Goal: Task Accomplishment & Management: Manage account settings

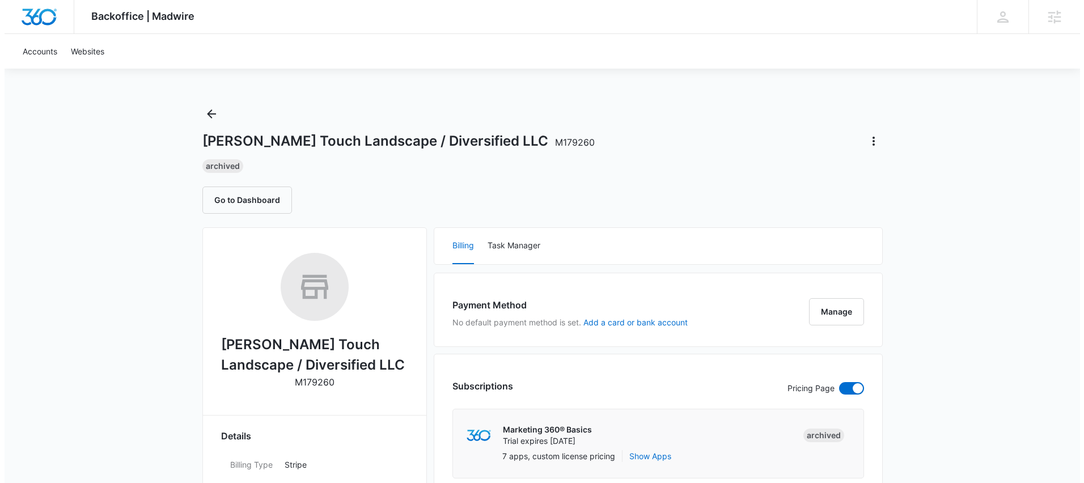
scroll to position [183, 0]
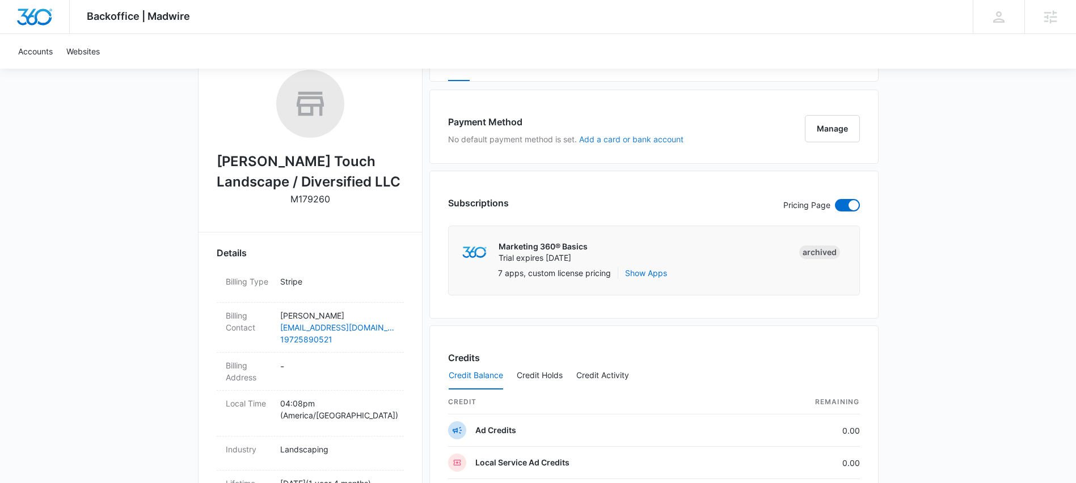
click at [613, 142] on button "Add a card or bank account" at bounding box center [631, 140] width 104 height 8
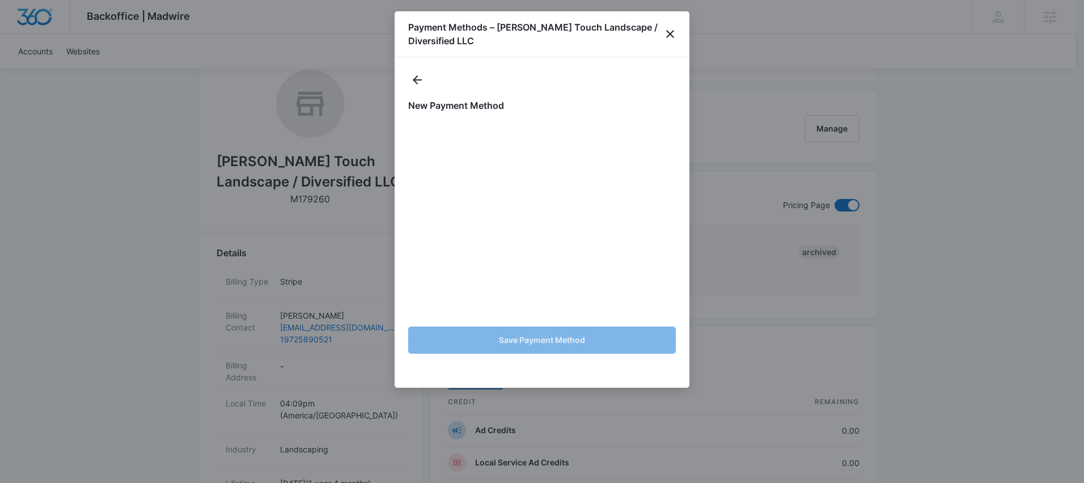
click at [545, 324] on form "Save Payment Method" at bounding box center [542, 240] width 268 height 239
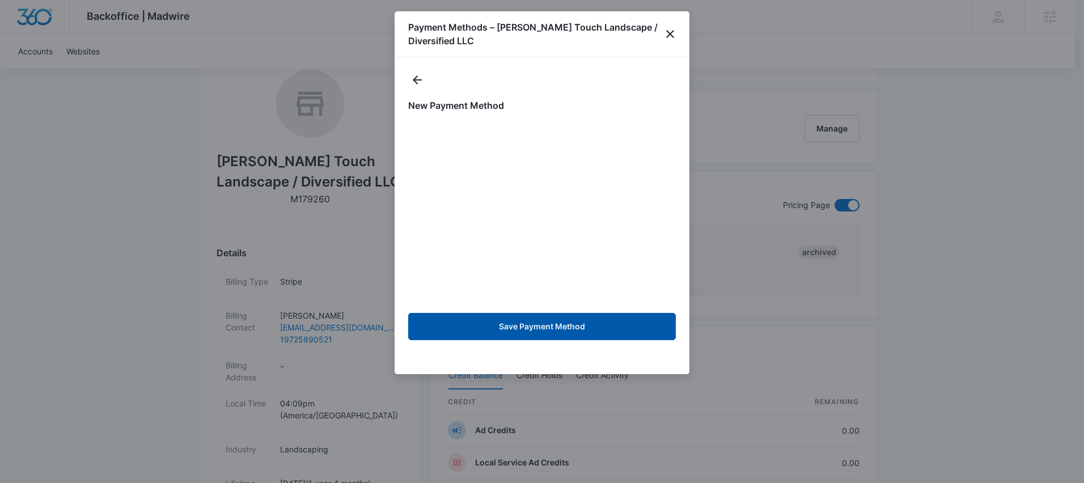
click at [554, 329] on button "Save Payment Method" at bounding box center [542, 326] width 268 height 27
